Goal: Understand process/instructions: Learn about a topic

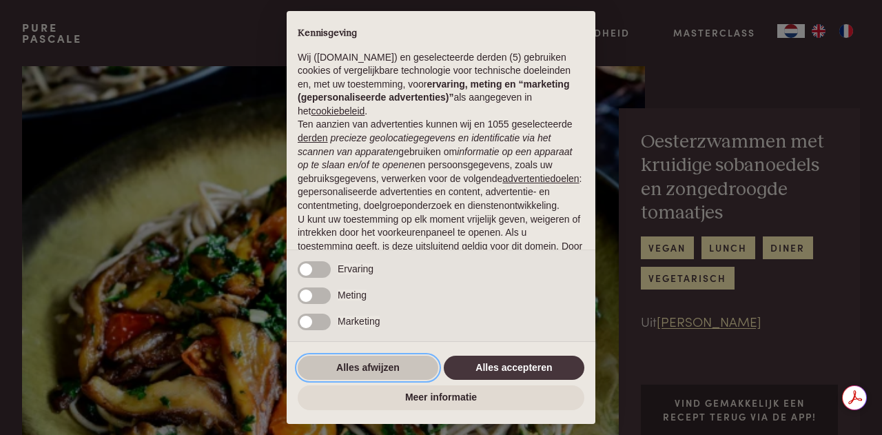
click at [382, 372] on button "Alles afwijzen" at bounding box center [368, 368] width 141 height 25
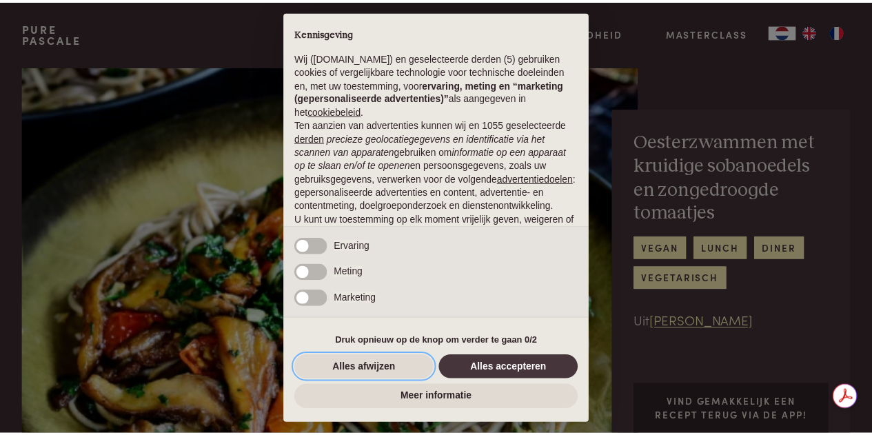
scroll to position [119, 0]
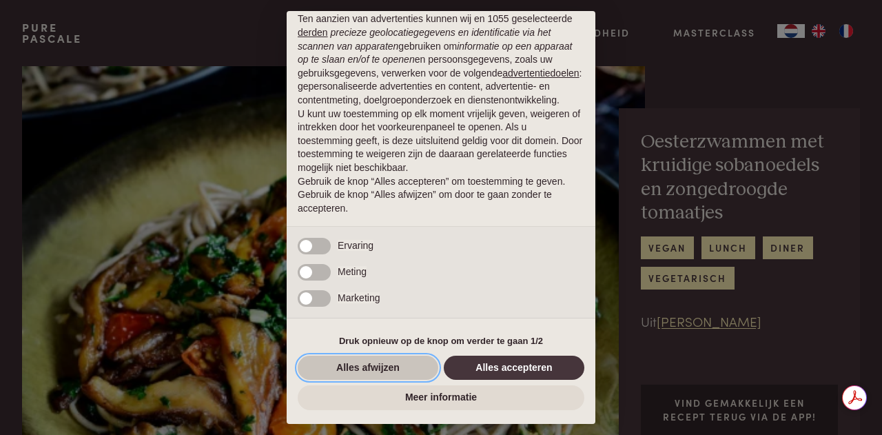
click at [387, 361] on button "Alles afwijzen" at bounding box center [368, 368] width 141 height 25
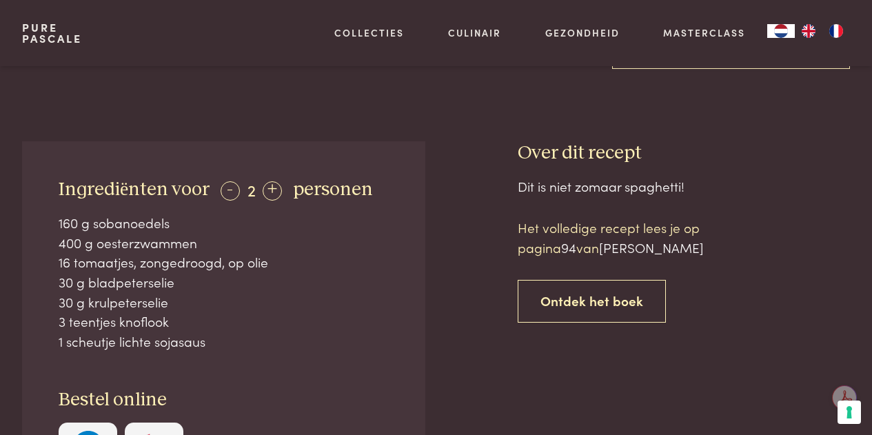
scroll to position [482, 0]
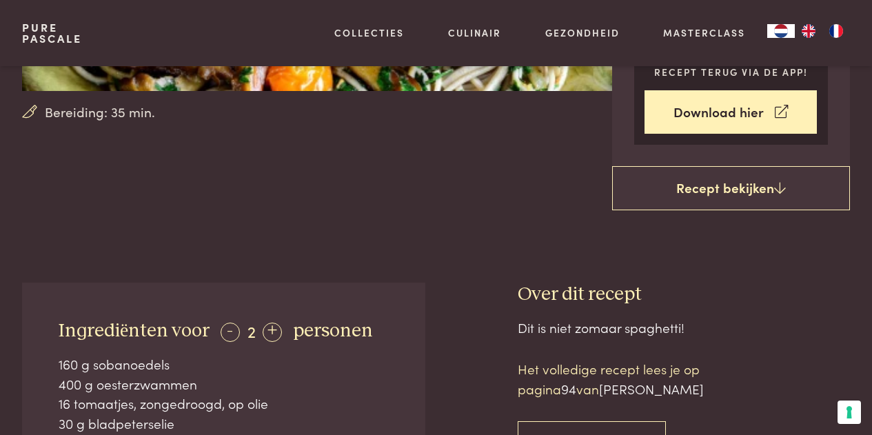
scroll to position [414, 0]
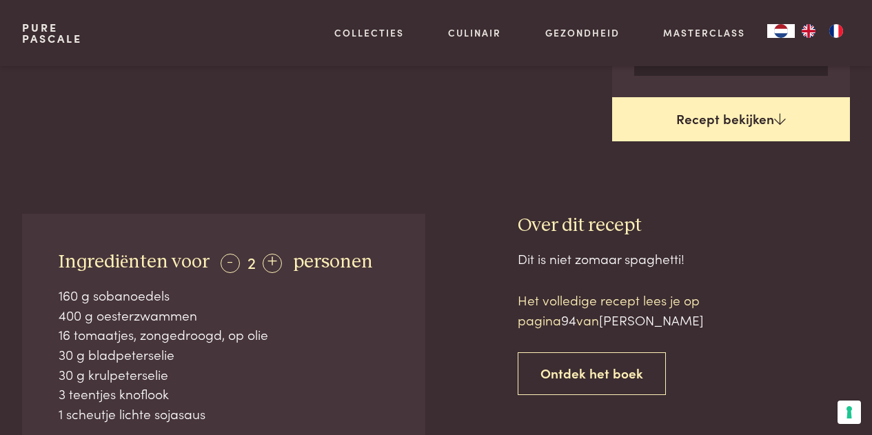
click at [772, 119] on link "Recept bekijken" at bounding box center [731, 119] width 238 height 44
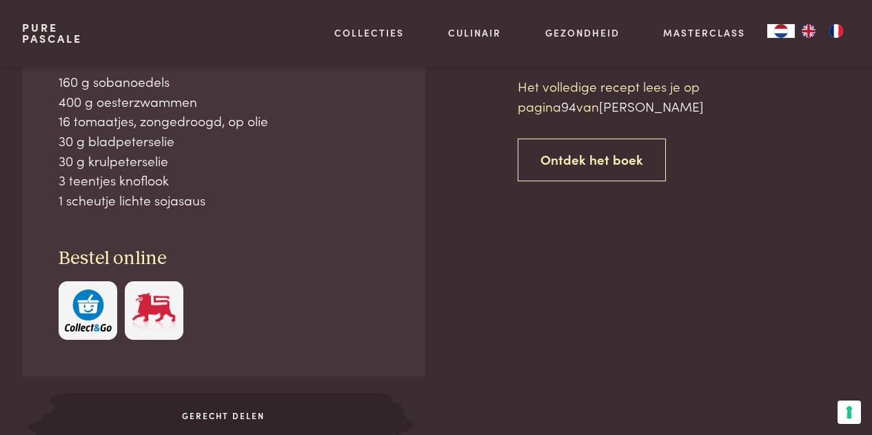
scroll to position [627, 0]
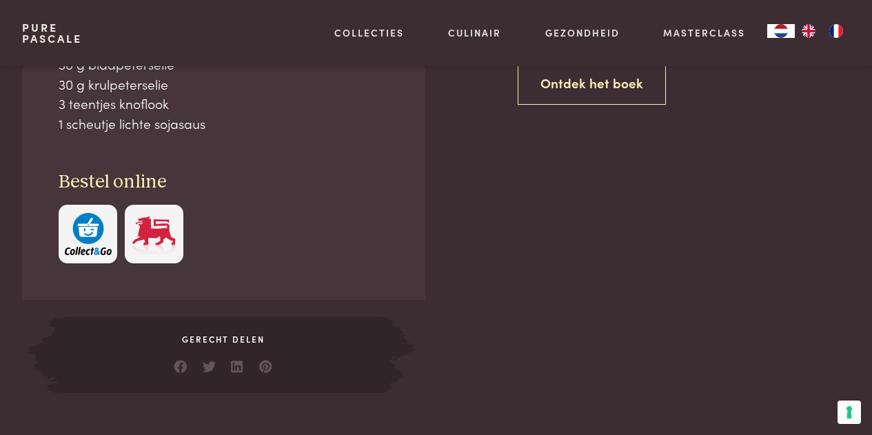
scroll to position [765, 0]
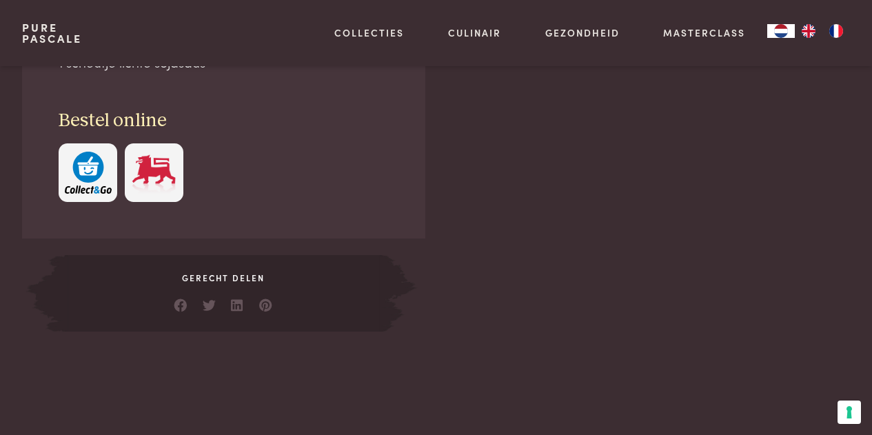
click at [238, 281] on span "Gerecht delen" at bounding box center [224, 278] width 318 height 12
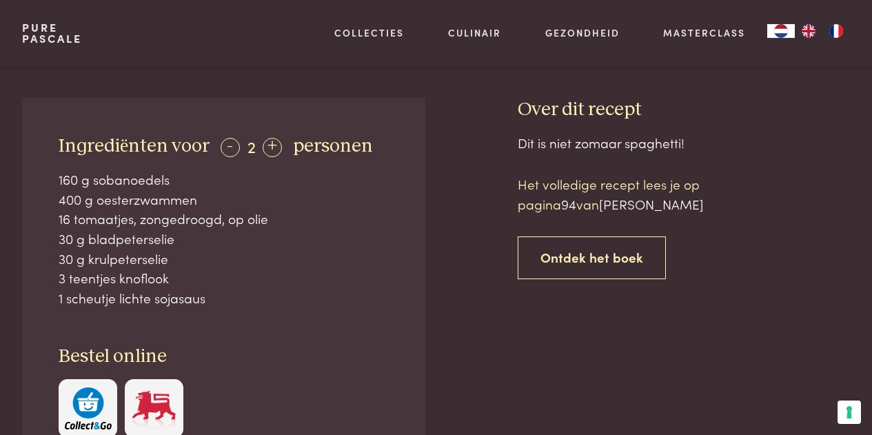
scroll to position [489, 0]
